Goal: Transaction & Acquisition: Purchase product/service

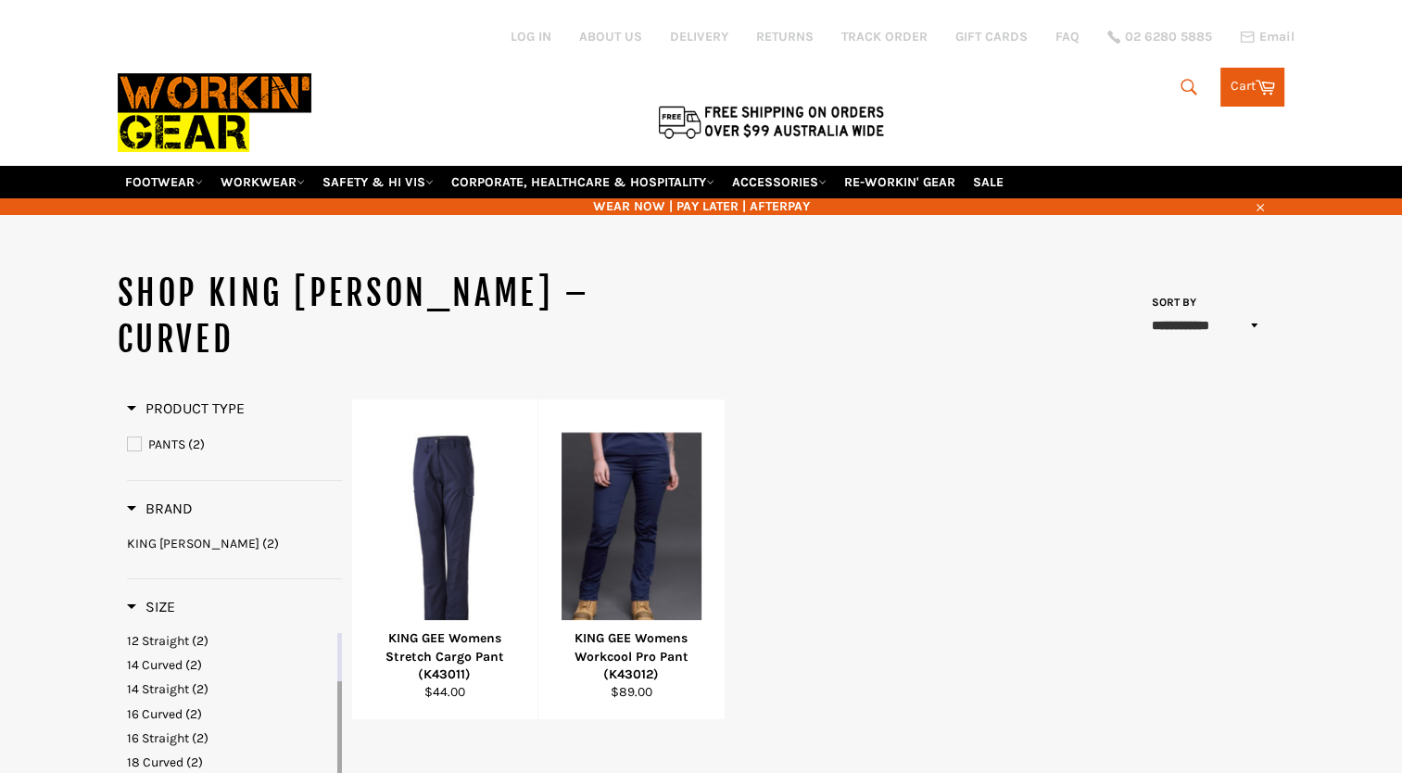
drag, startPoint x: 337, startPoint y: 650, endPoint x: 333, endPoint y: 698, distance: 47.4
click at [333, 698] on div "6 Straight (2) 8 Straight (2) 10 Straight (2) 12 Curved (2) 12 Straight (2) 14 …" at bounding box center [234, 735] width 215 height 204
drag, startPoint x: 337, startPoint y: 648, endPoint x: 335, endPoint y: 703, distance: 55.6
click at [335, 703] on div "6 Straight (2) 8 Straight (2) 10 Straight (2) 12 Curved (2) 12 Straight (2) 14 …" at bounding box center [234, 735] width 215 height 204
click at [178, 740] on span "24 Curved" at bounding box center [156, 748] width 58 height 16
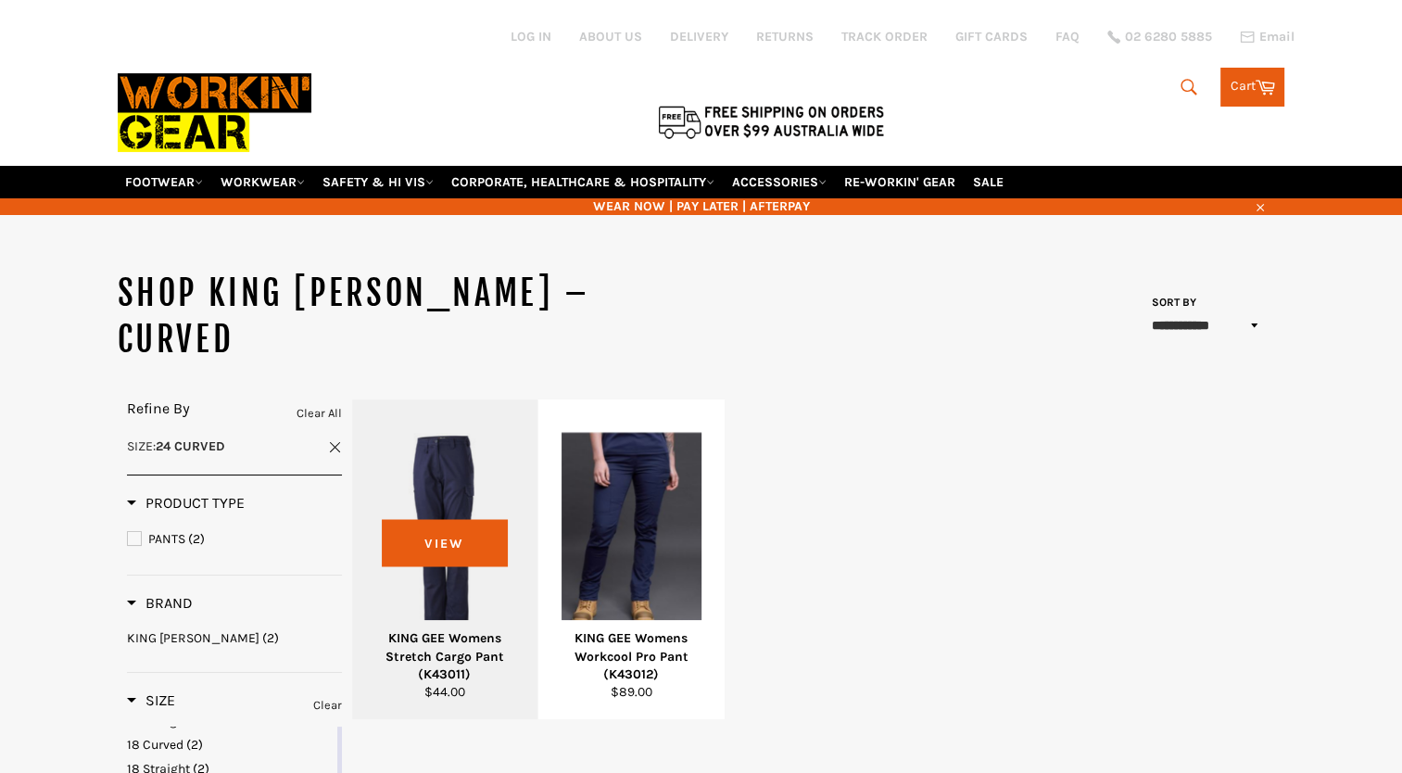
click at [473, 461] on div at bounding box center [445, 531] width 140 height 218
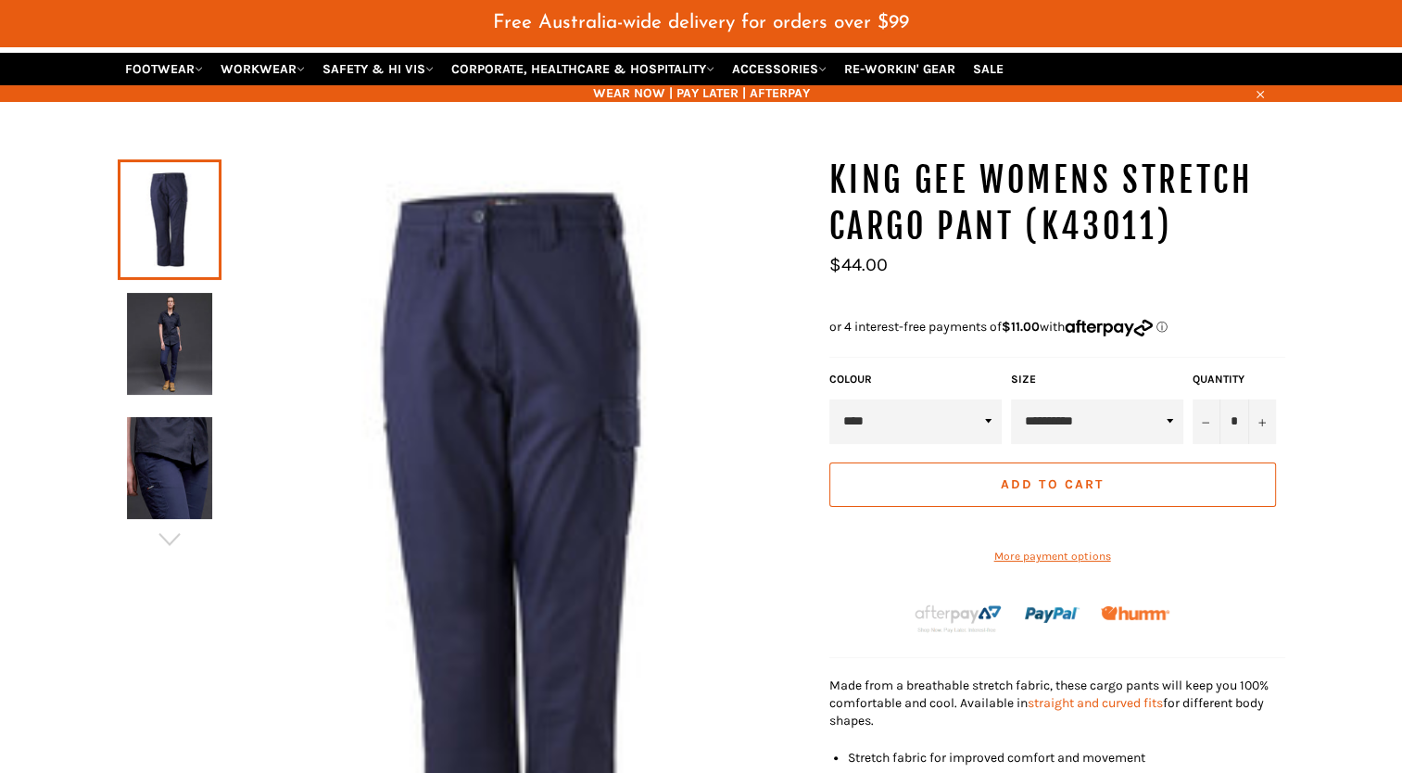
scroll to position [157, 0]
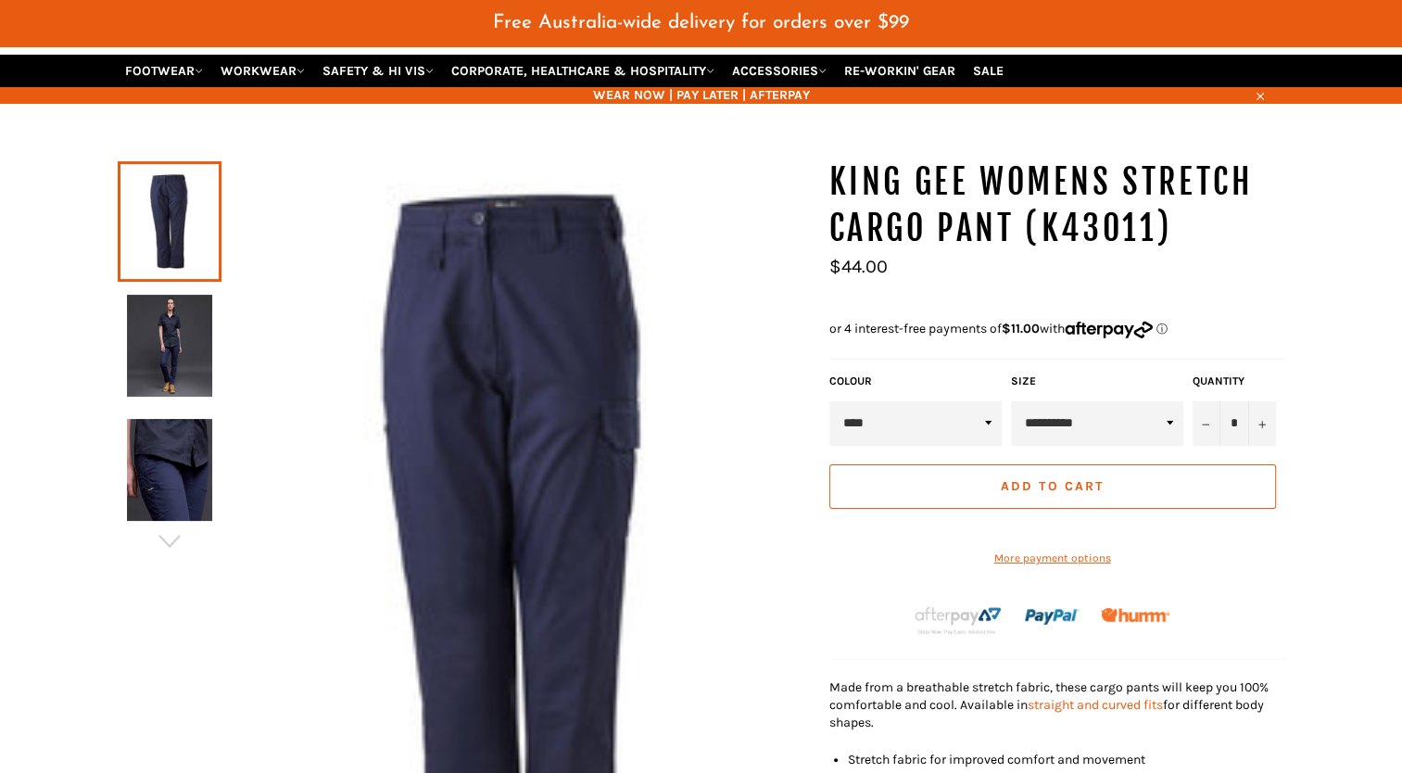
click at [179, 317] on img at bounding box center [169, 346] width 85 height 102
